Goal: Transaction & Acquisition: Purchase product/service

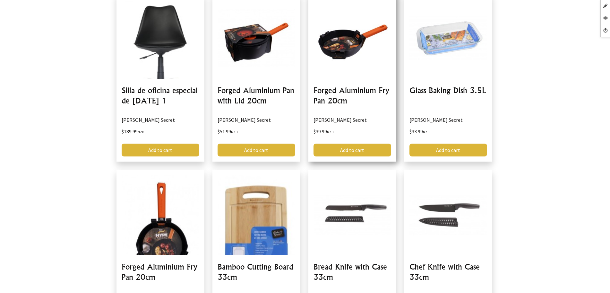
scroll to position [80, 0]
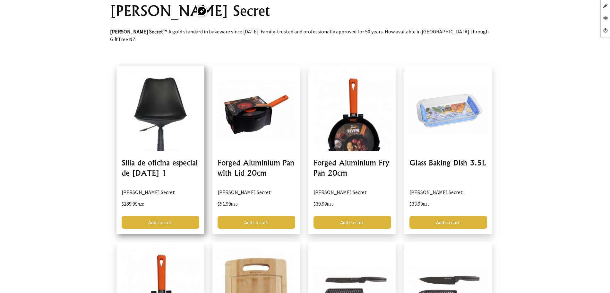
click at [154, 161] on link at bounding box center [160, 149] width 88 height 168
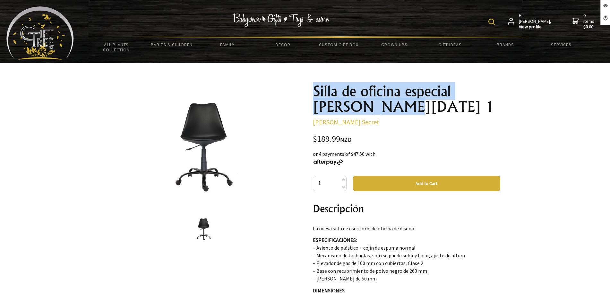
drag, startPoint x: 379, startPoint y: 104, endPoint x: 310, endPoint y: 91, distance: 70.3
click at [310, 91] on div "Silla de oficina especial [PERSON_NAME][DATE] 1 Baker's Secret $189.99 NZD or 4…" at bounding box center [407, 273] width 198 height 391
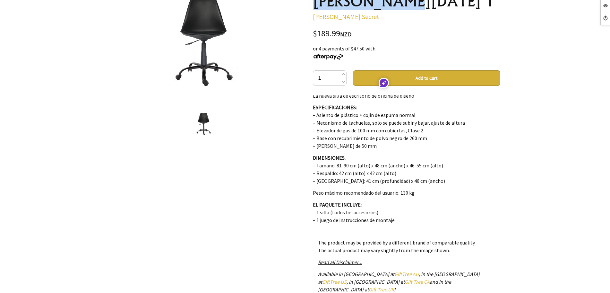
scroll to position [40, 0]
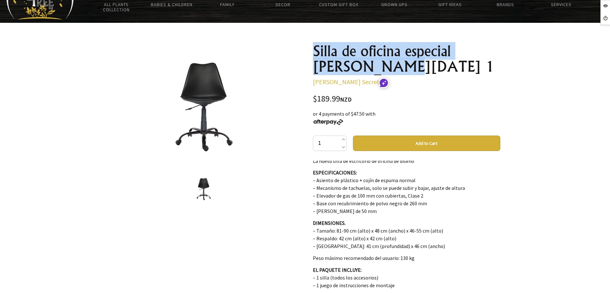
click at [385, 67] on h1 "Silla de oficina especial [PERSON_NAME][DATE] 1" at bounding box center [406, 58] width 187 height 31
drag, startPoint x: 381, startPoint y: 66, endPoint x: 315, endPoint y: 51, distance: 67.8
click at [315, 51] on h1 "Silla de oficina especial [PERSON_NAME][DATE] 1" at bounding box center [406, 58] width 187 height 31
